Goal: Transaction & Acquisition: Purchase product/service

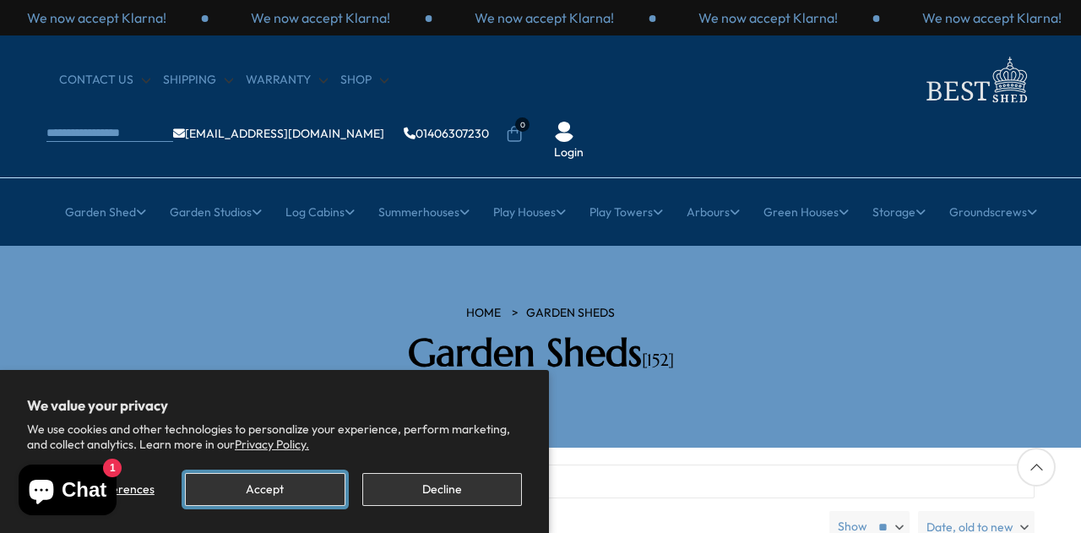
click at [296, 494] on button "Accept" at bounding box center [265, 489] width 160 height 33
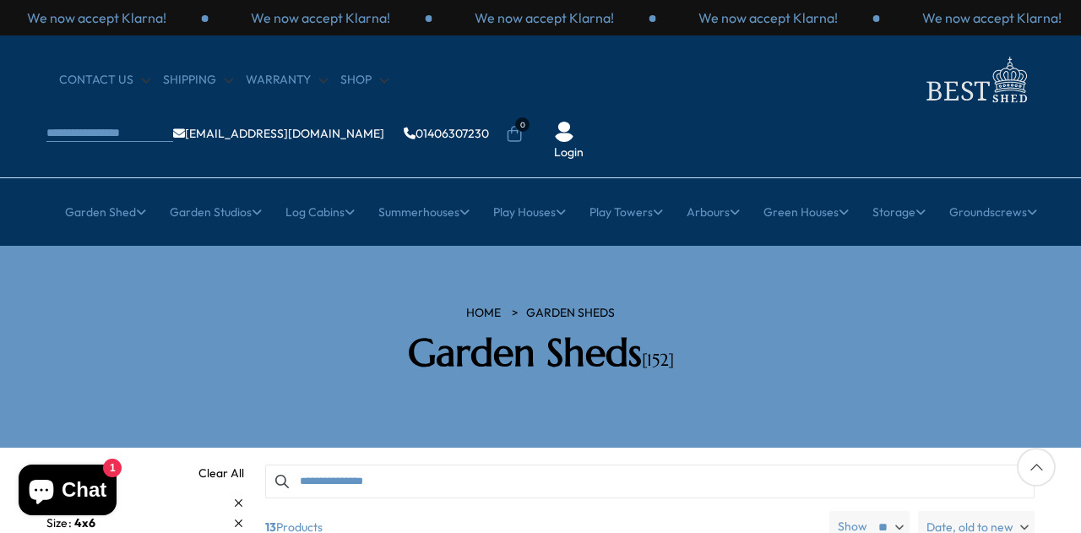
click at [1018, 327] on div "HOME Garden Sheds Garden Sheds [152]" at bounding box center [540, 347] width 1013 height 84
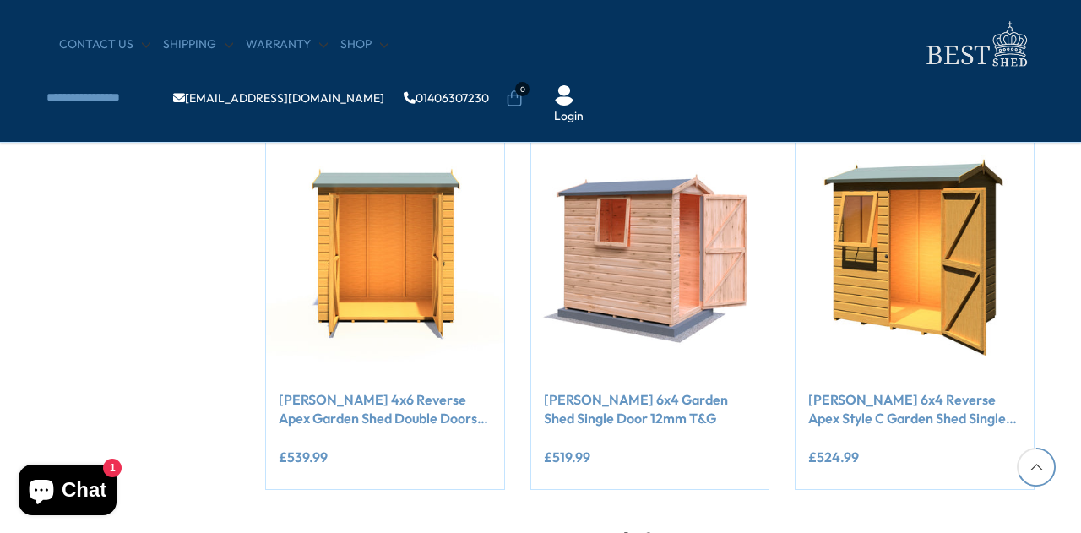
scroll to position [1419, 0]
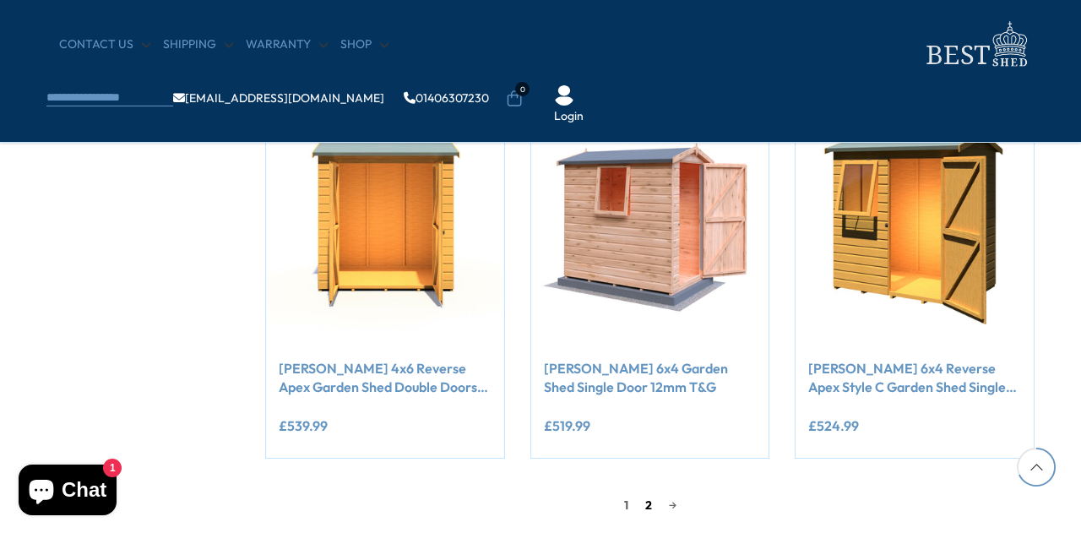
click at [642, 502] on link "2" at bounding box center [649, 504] width 24 height 25
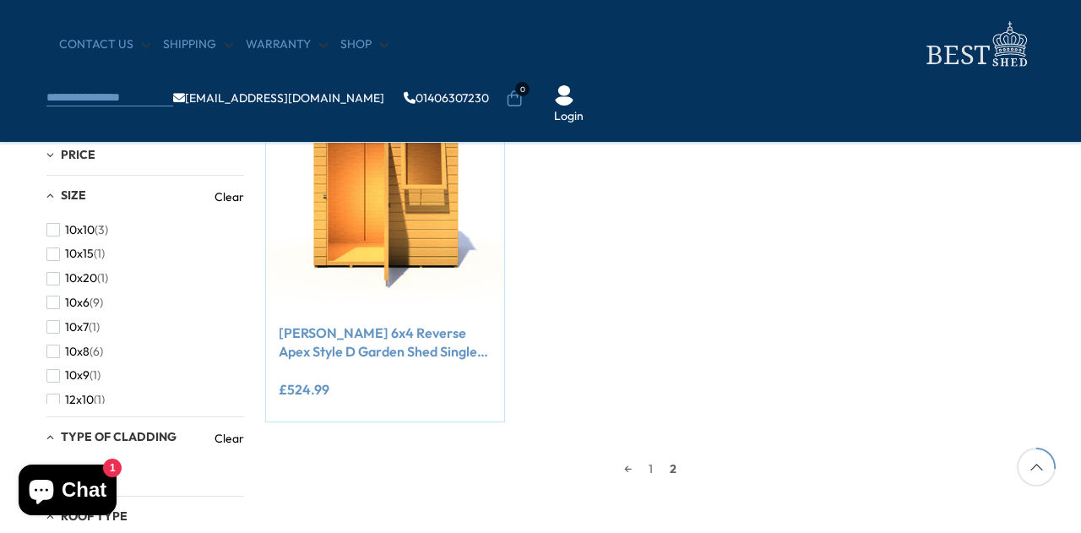
scroll to position [355, 0]
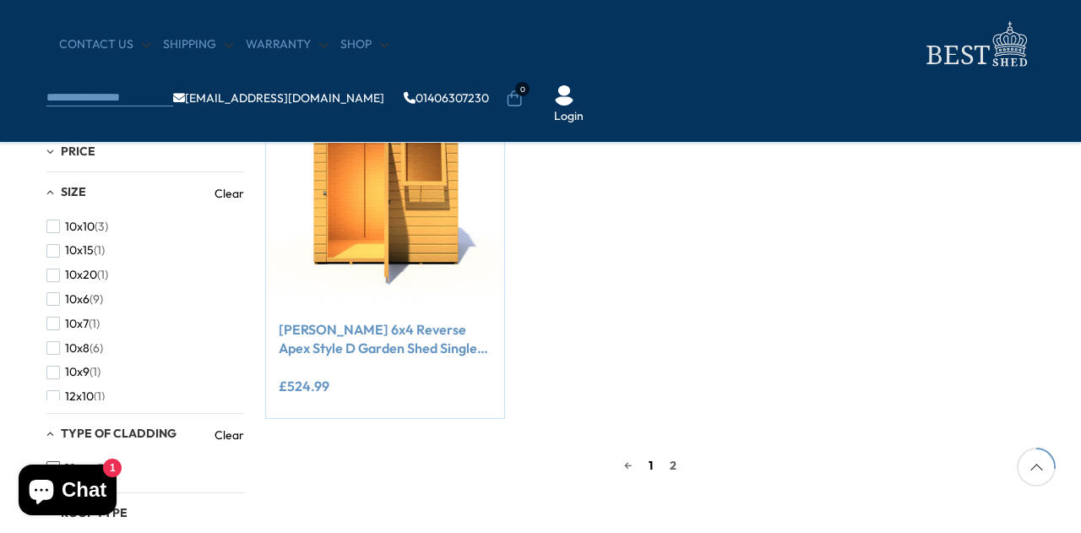
click at [655, 462] on link "1" at bounding box center [650, 465] width 21 height 25
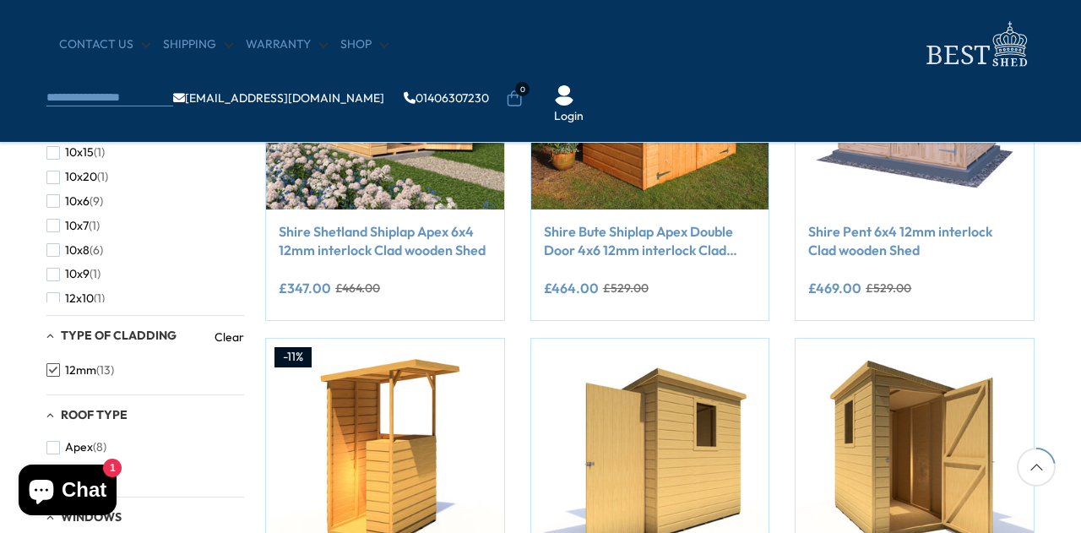
scroll to position [456, 0]
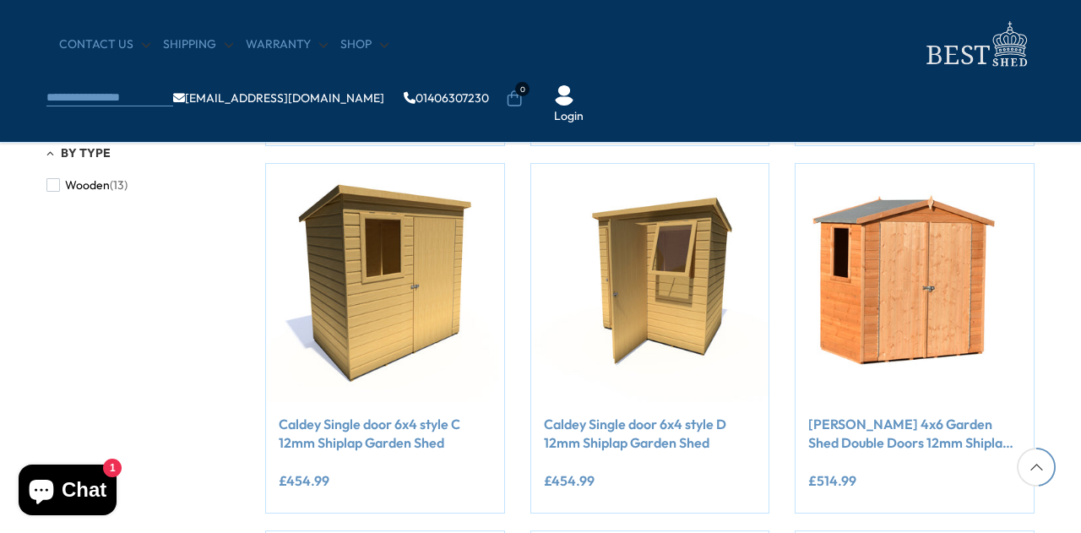
scroll to position [996, 0]
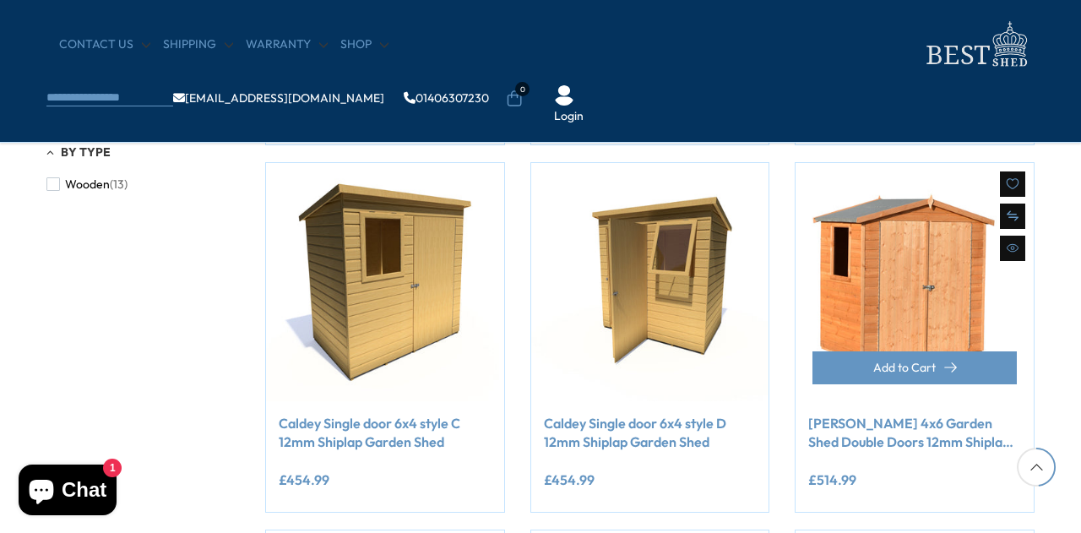
click at [912, 423] on link "[PERSON_NAME] 4x6 Garden Shed Double Doors 12mm Shiplap T&G" at bounding box center [914, 433] width 213 height 38
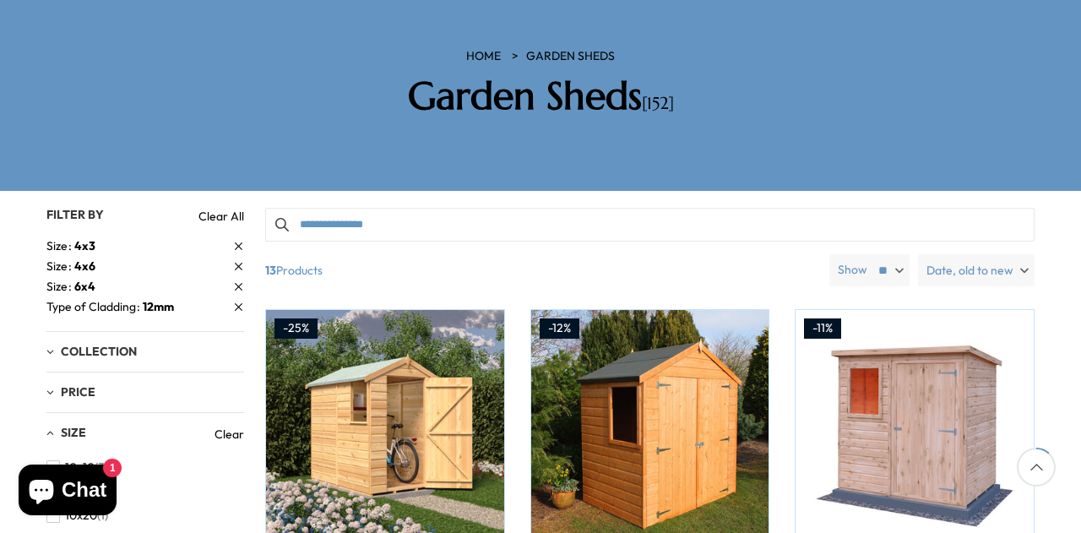
scroll to position [287, 0]
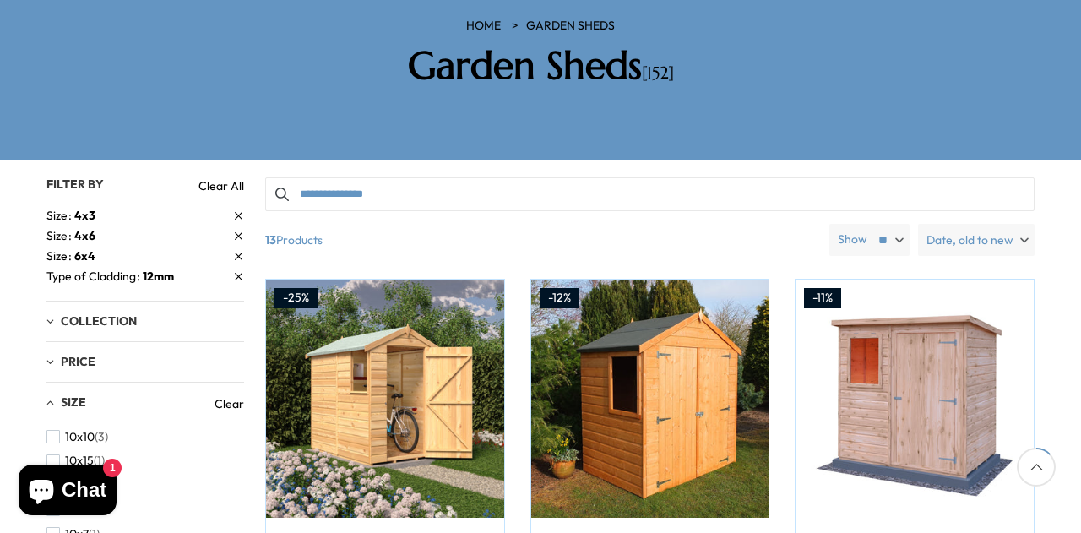
click at [885, 64] on section "HOME Garden Sheds Garden Sheds [152]" at bounding box center [540, 60] width 1081 height 202
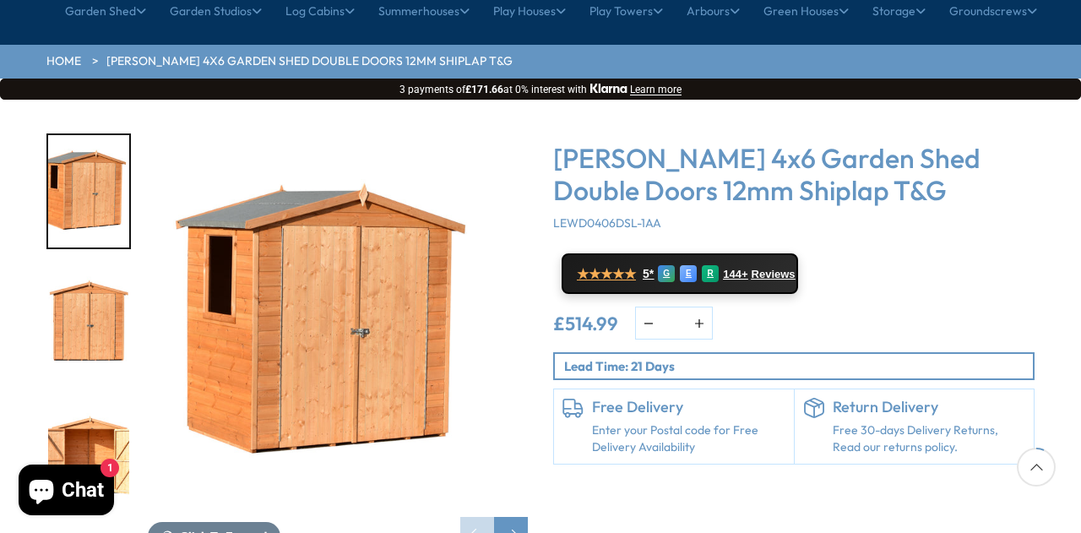
scroll to position [203, 0]
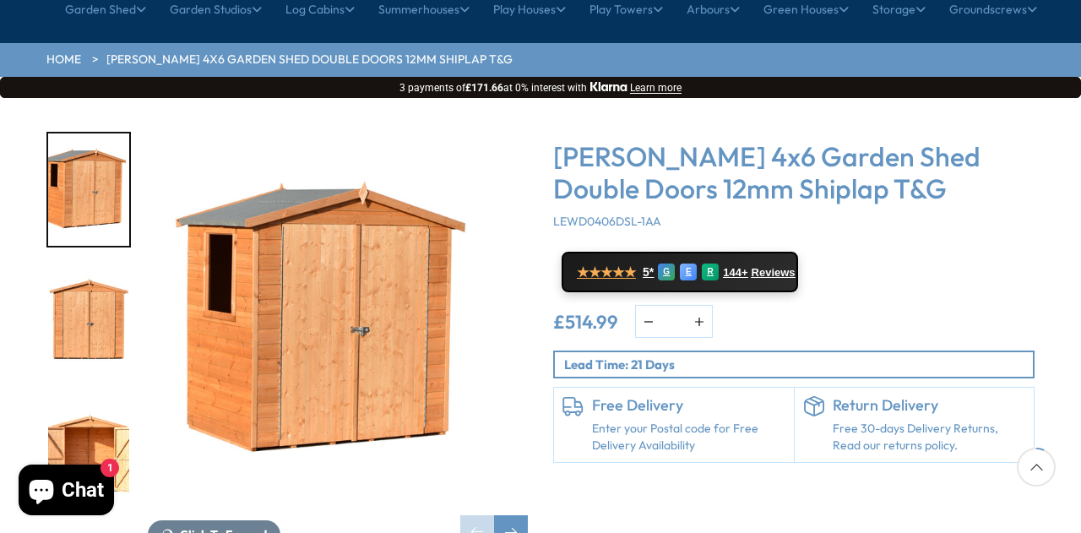
click at [95, 266] on img "2 / 12" at bounding box center [88, 322] width 81 height 112
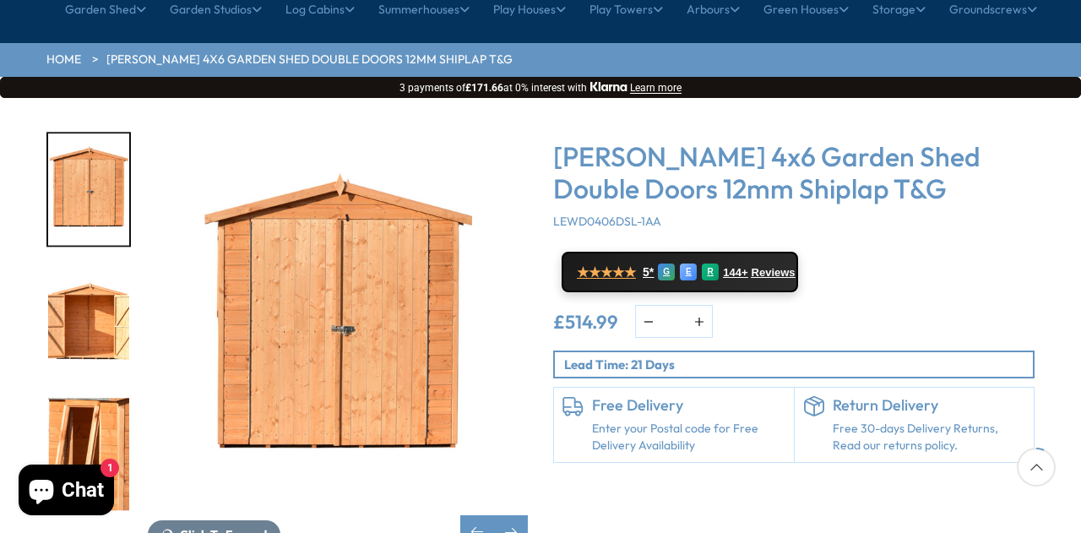
click at [92, 398] on img "4 / 12" at bounding box center [88, 454] width 81 height 112
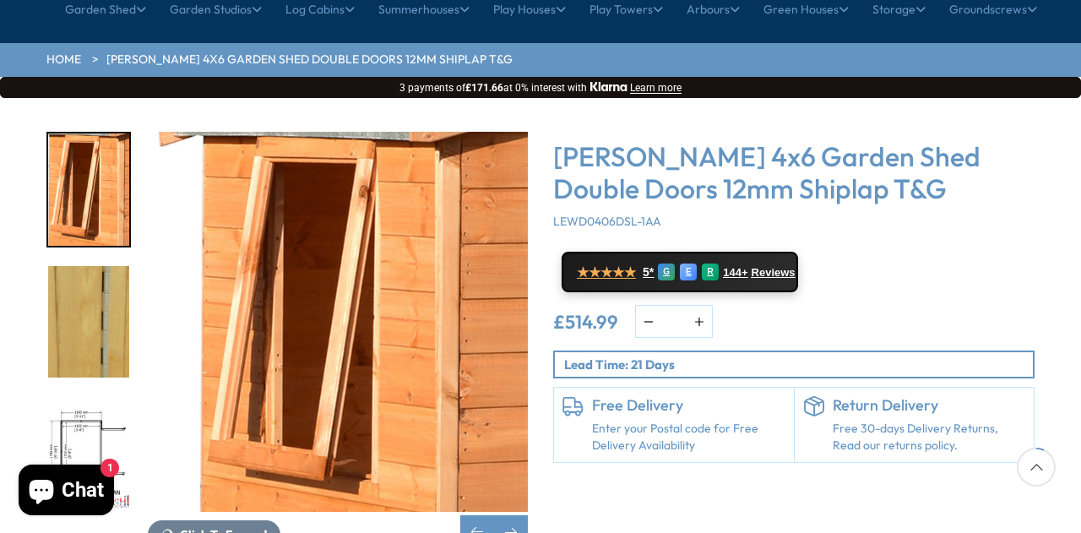
click at [87, 266] on img "5 / 12" at bounding box center [88, 322] width 81 height 112
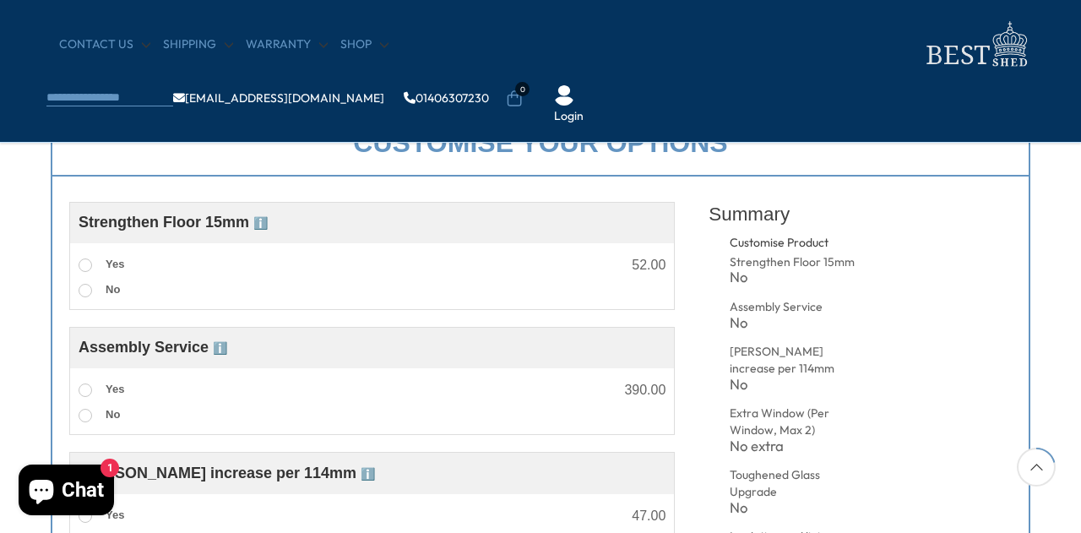
scroll to position [608, 0]
